Goal: Task Accomplishment & Management: Manage account settings

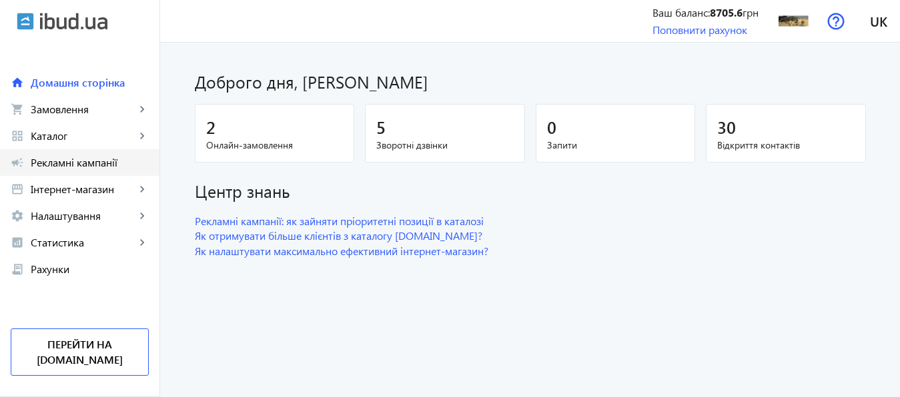
click at [91, 165] on span "Рекламні кампанії" at bounding box center [90, 162] width 118 height 13
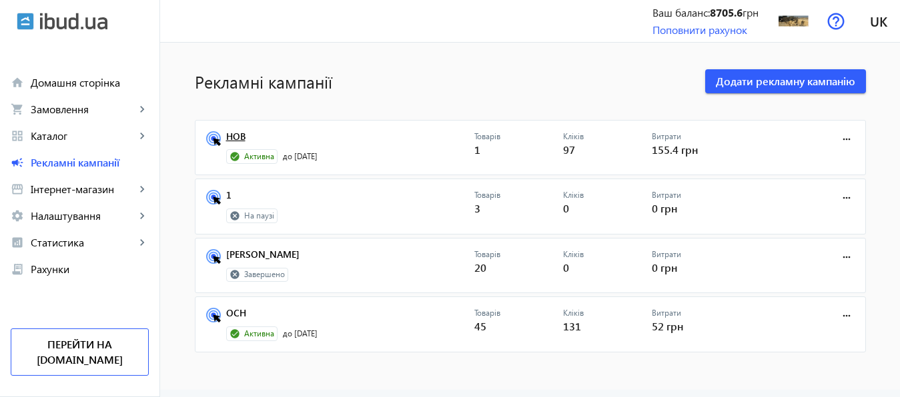
click at [227, 136] on link "НОВ" at bounding box center [350, 140] width 248 height 19
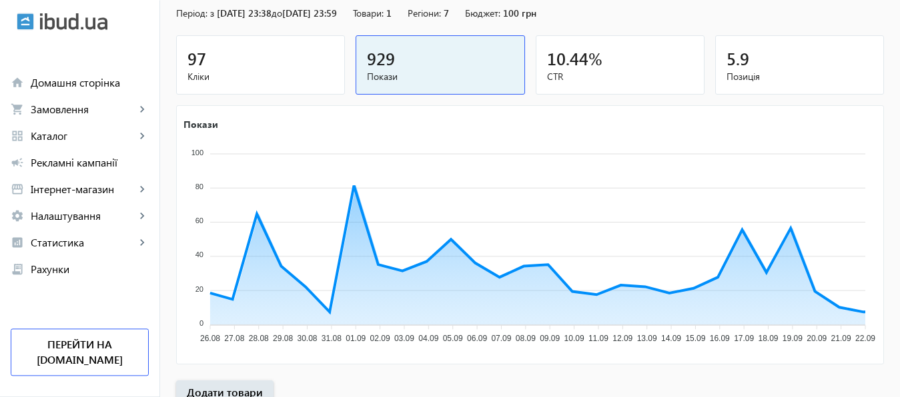
scroll to position [247, 0]
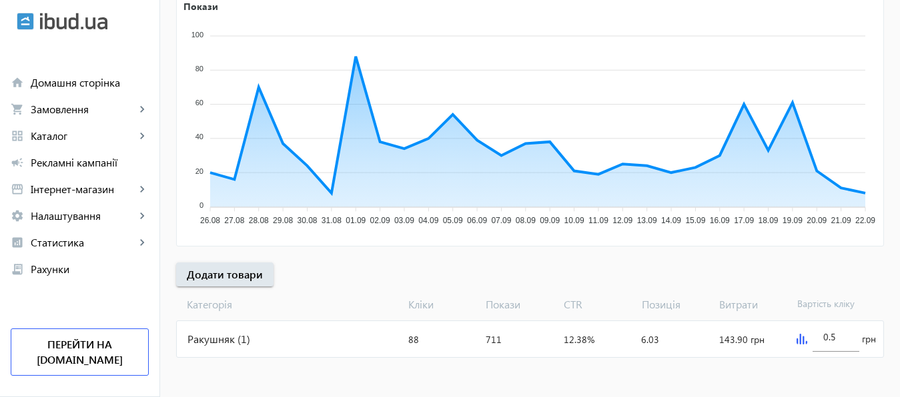
click at [798, 341] on img at bounding box center [801, 339] width 11 height 11
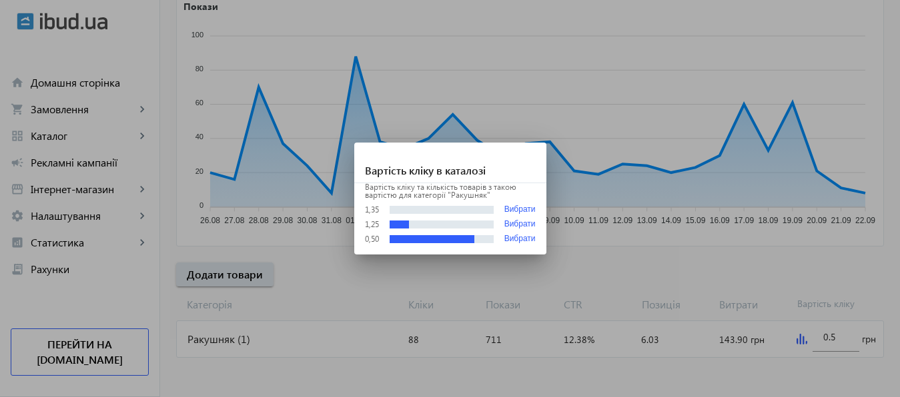
click at [825, 339] on div at bounding box center [450, 198] width 900 height 397
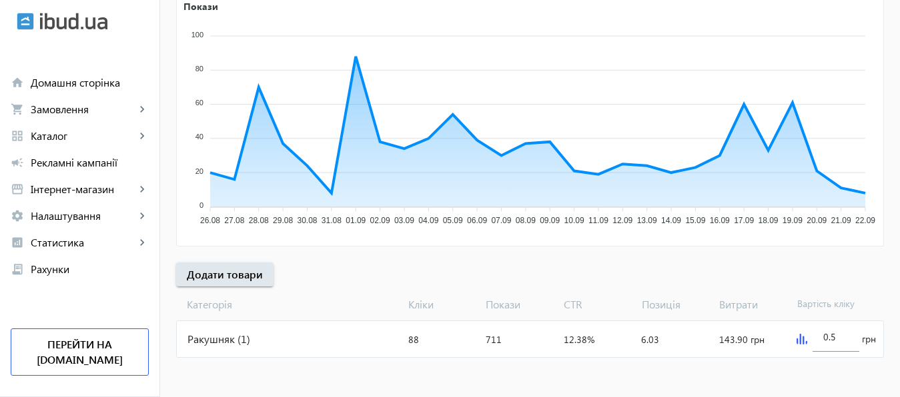
scroll to position [247, 0]
click at [825, 337] on input "0.5" at bounding box center [835, 337] width 25 height 13
type input "1.5"
click at [834, 363] on div at bounding box center [835, 358] width 47 height 12
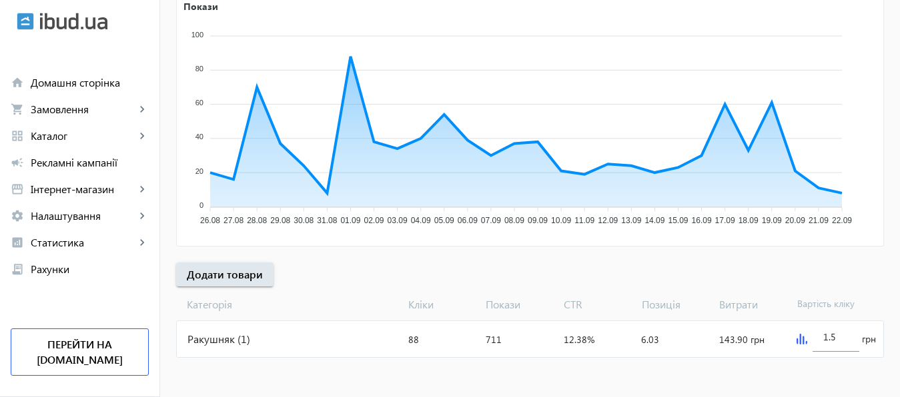
scroll to position [231, 0]
